Goal: Task Accomplishment & Management: Manage account settings

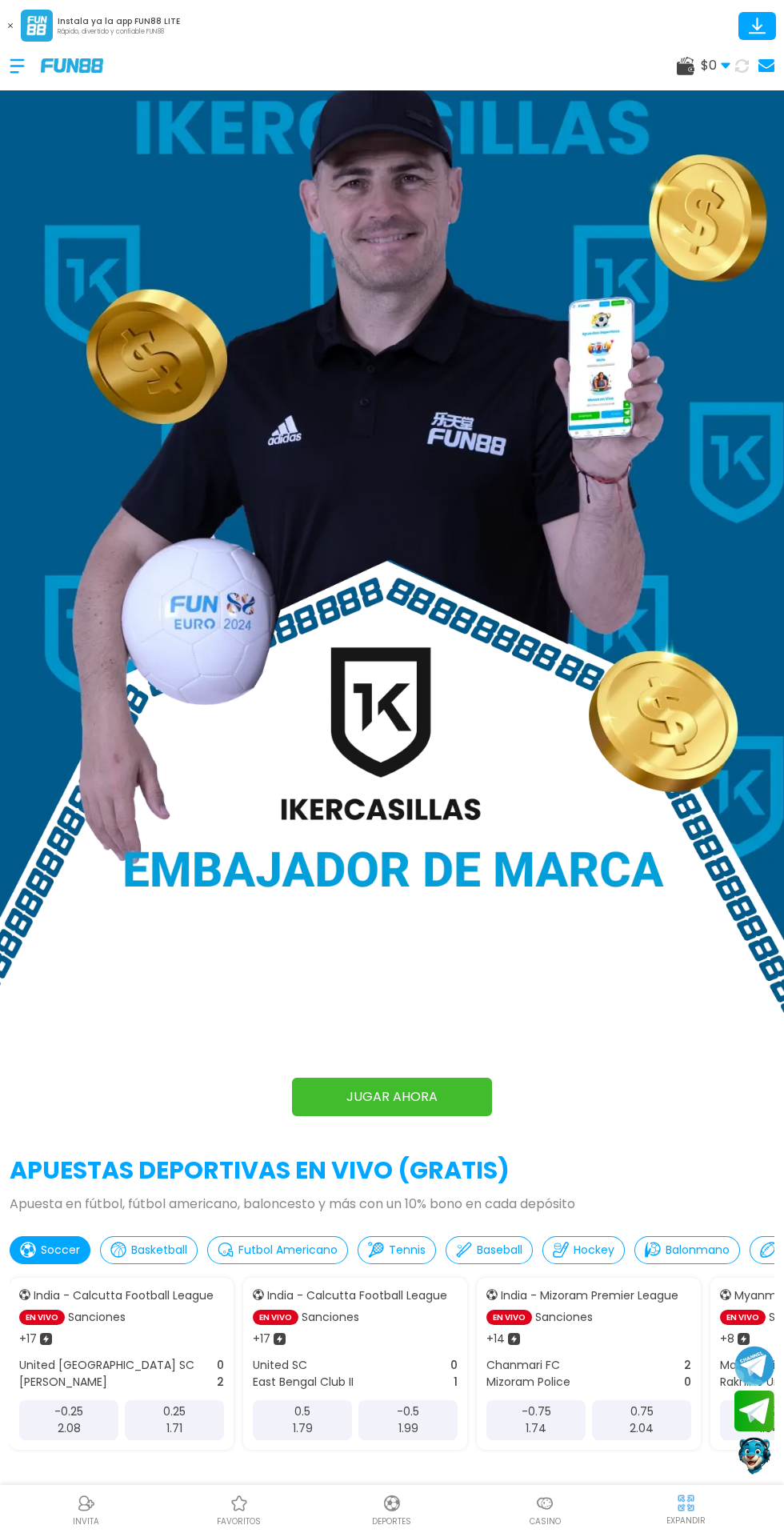
click at [30, 57] on div at bounding box center [24, 66] width 31 height 47
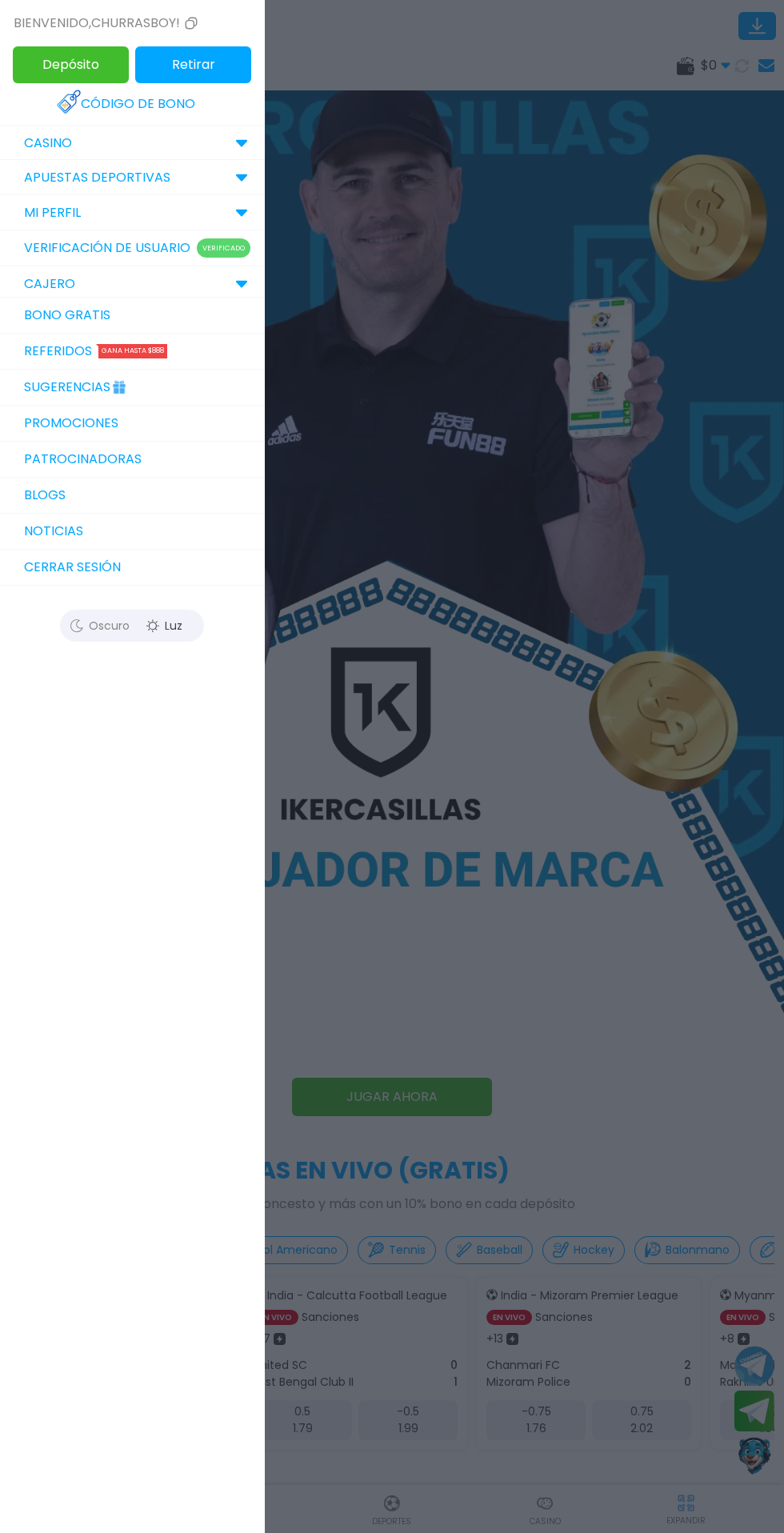
click at [74, 221] on p "MI PERFIL" at bounding box center [52, 212] width 57 height 19
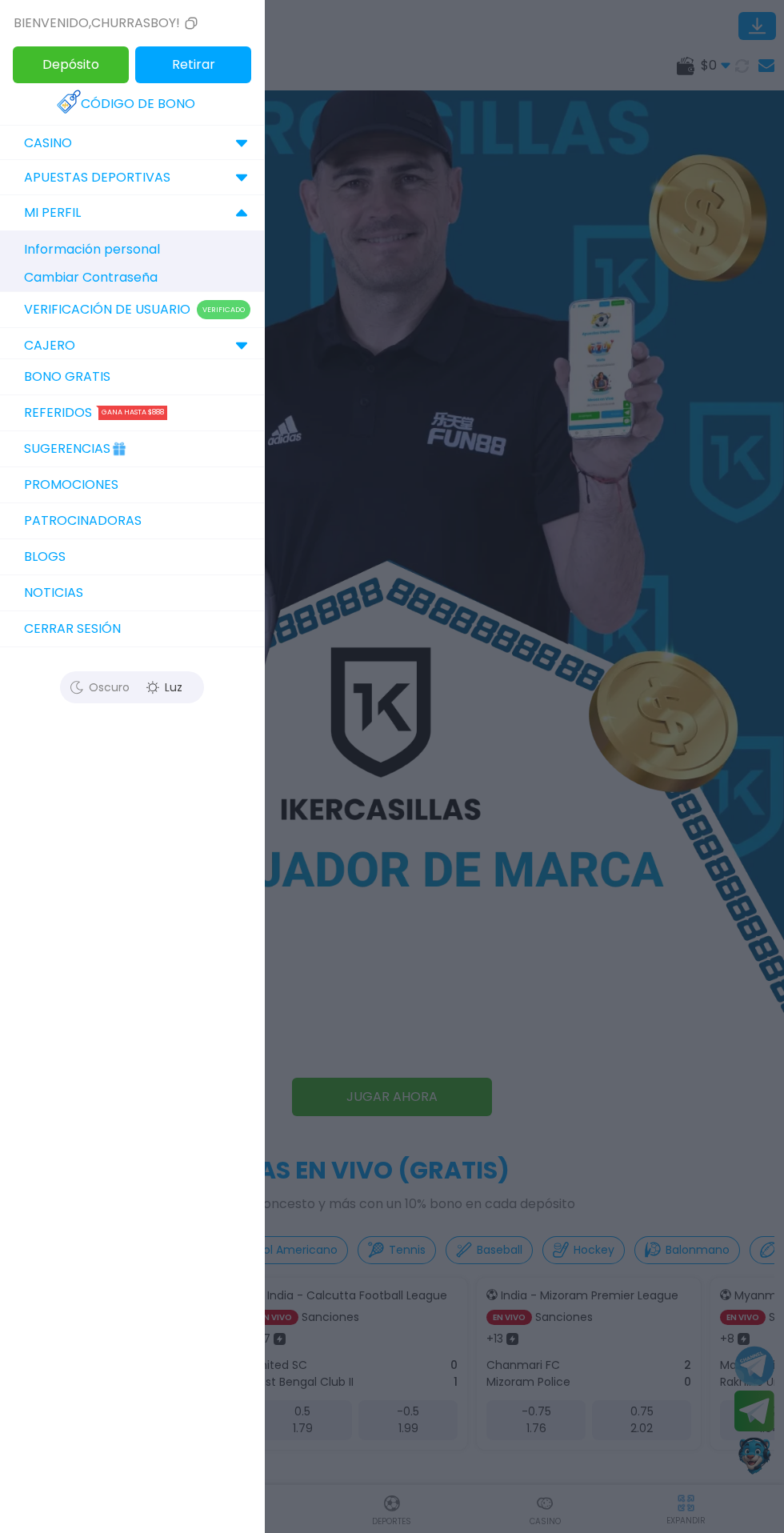
click at [87, 251] on p "Información personal" at bounding box center [139, 248] width 232 height 28
